Goal: Information Seeking & Learning: Learn about a topic

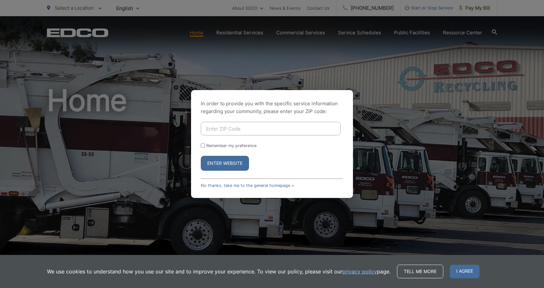
click at [230, 128] on input "Enter ZIP Code" at bounding box center [271, 129] width 140 height 14
type input "92037"
click at [225, 158] on button "Enter Website" at bounding box center [225, 163] width 48 height 15
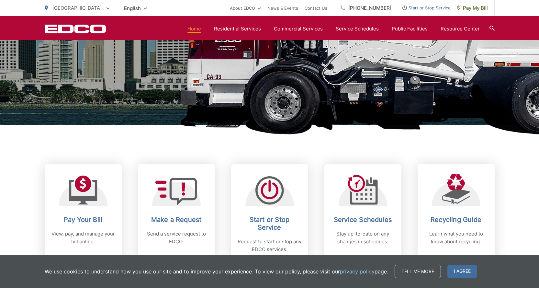
scroll to position [162, 0]
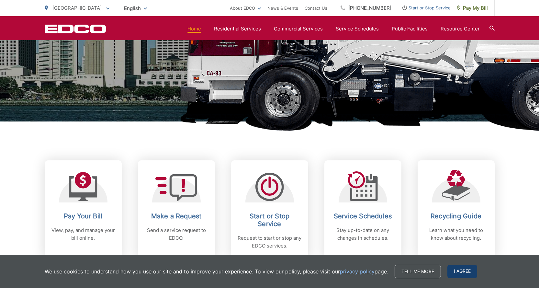
click at [454, 275] on span "I agree" at bounding box center [463, 272] width 30 height 14
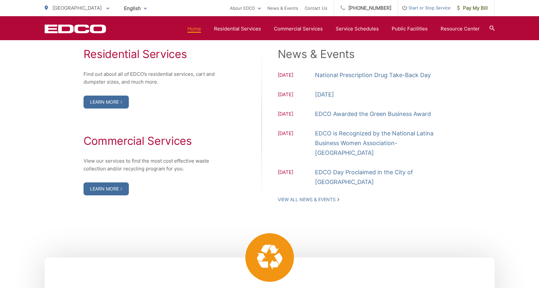
scroll to position [680, 0]
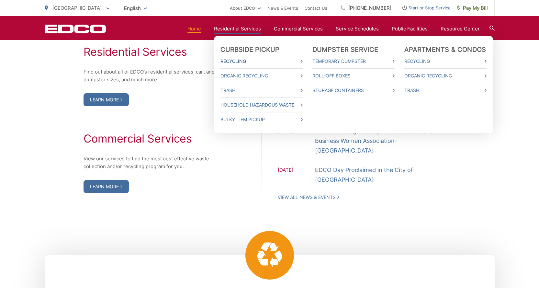
click at [292, 59] on link "Recycling" at bounding box center [262, 61] width 82 height 8
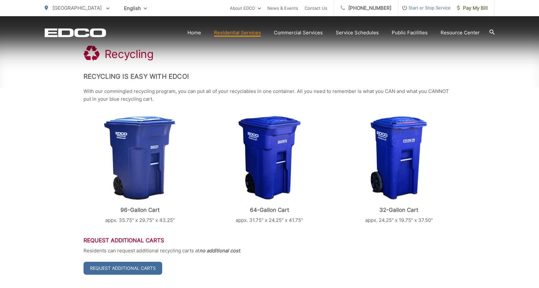
scroll to position [130, 0]
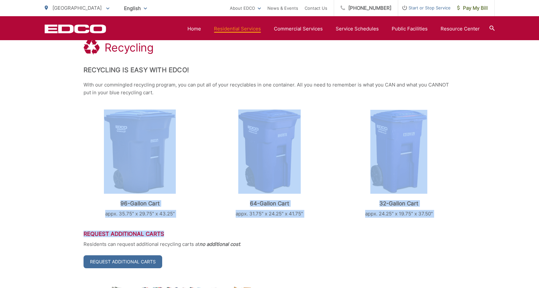
drag, startPoint x: 440, startPoint y: 222, endPoint x: 110, endPoint y: 133, distance: 341.3
click at [208, 146] on div "96-Gallon Cart appx. 35.75" x 29.75" x 43.25" 64-Gallon Cart appx. 31.75" x 24.…" at bounding box center [270, 163] width 372 height 108
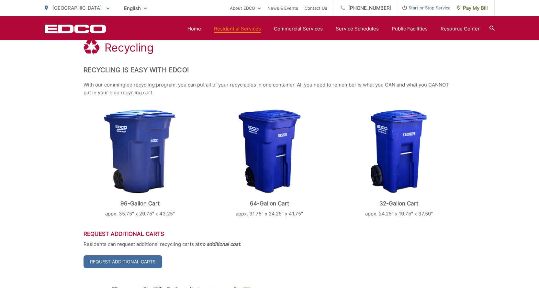
drag, startPoint x: 177, startPoint y: 214, endPoint x: 113, endPoint y: 206, distance: 63.8
click at [113, 206] on div "96-Gallon Cart appx. 35.75" x 29.75" x 43.25"" at bounding box center [140, 163] width 113 height 108
copy div "96-Gallon Cart appx. 35.75" x 29.75" x 43.25""
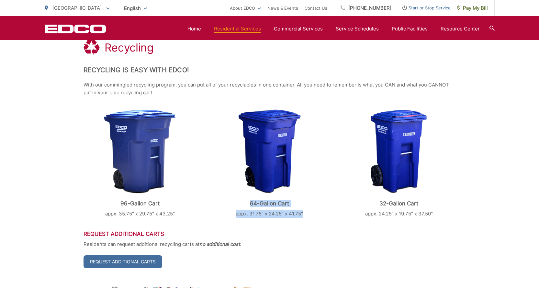
drag, startPoint x: 305, startPoint y: 214, endPoint x: 244, endPoint y: 205, distance: 61.5
click at [244, 205] on div "64-Gallon Cart appx. 31.75" x 24.25" x 41.75"" at bounding box center [269, 163] width 113 height 108
copy div "64-Gallon Cart appx. 31.75" x 24.25" x 41.75""
click at [455, 234] on h3 "Request Additional Carts" at bounding box center [270, 234] width 372 height 6
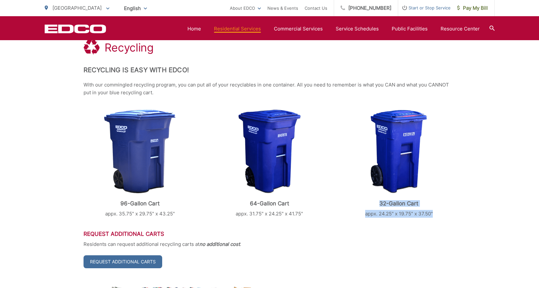
drag, startPoint x: 442, startPoint y: 215, endPoint x: 372, endPoint y: 205, distance: 71.4
click at [372, 205] on div "32-Gallon Cart appx. 24.25" x 19.75" x 37.50"" at bounding box center [398, 163] width 113 height 108
copy div "32-Gallon Cart appx. 24.25" x 19.75" x 37.50""
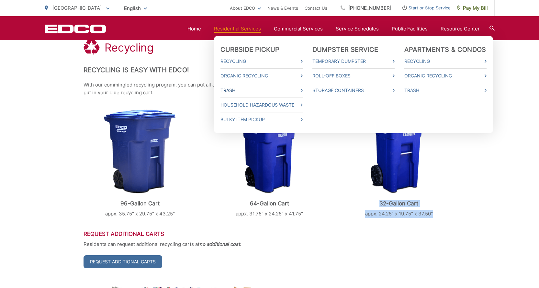
click at [245, 92] on link "Trash" at bounding box center [262, 90] width 82 height 8
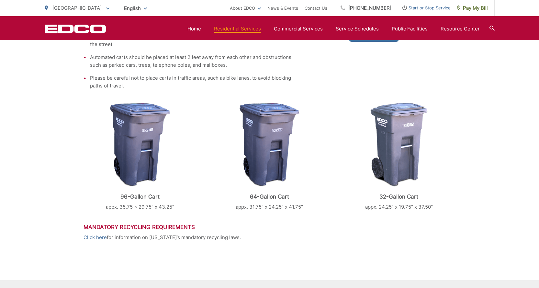
scroll to position [227, 0]
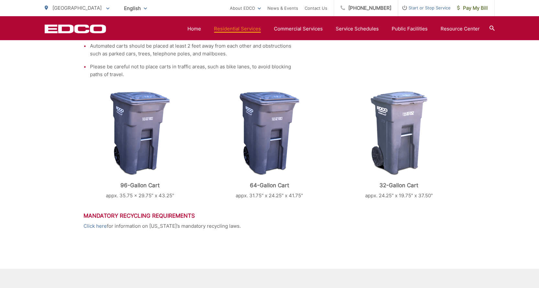
click at [144, 130] on img at bounding box center [140, 133] width 60 height 84
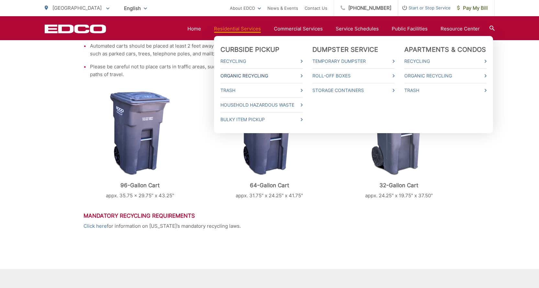
click at [250, 77] on link "Organic Recycling" at bounding box center [262, 76] width 82 height 8
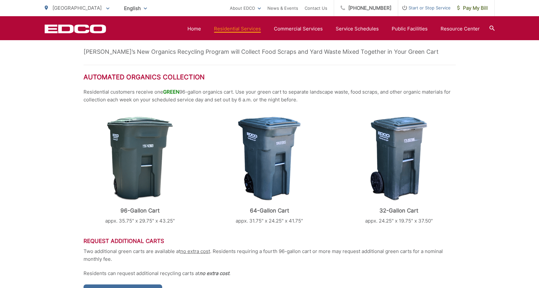
scroll to position [162, 0]
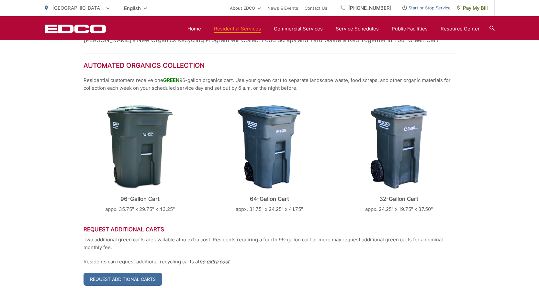
click at [152, 134] on img at bounding box center [140, 147] width 66 height 84
